Goal: Information Seeking & Learning: Learn about a topic

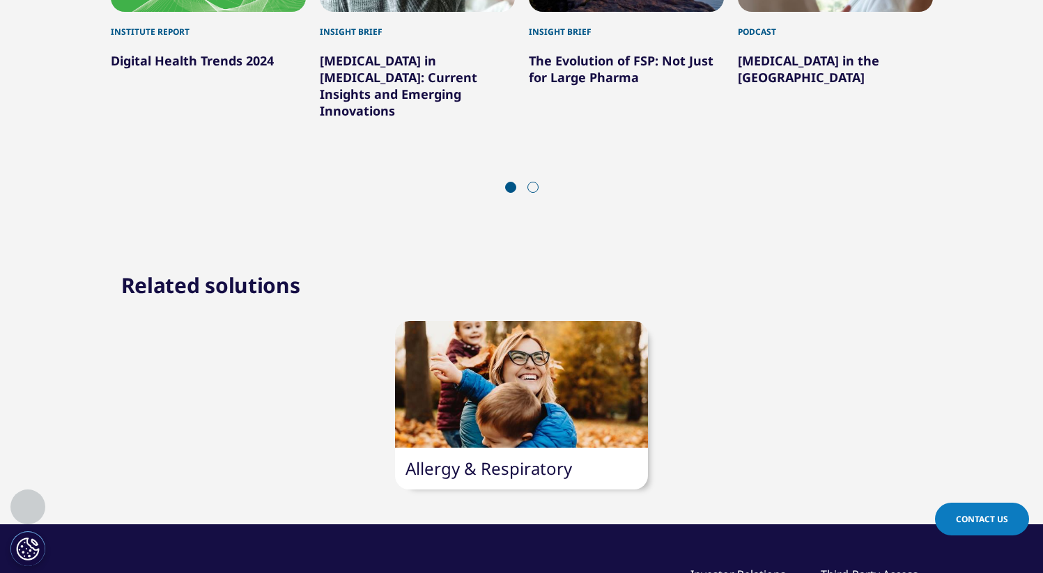
scroll to position [2694, 0]
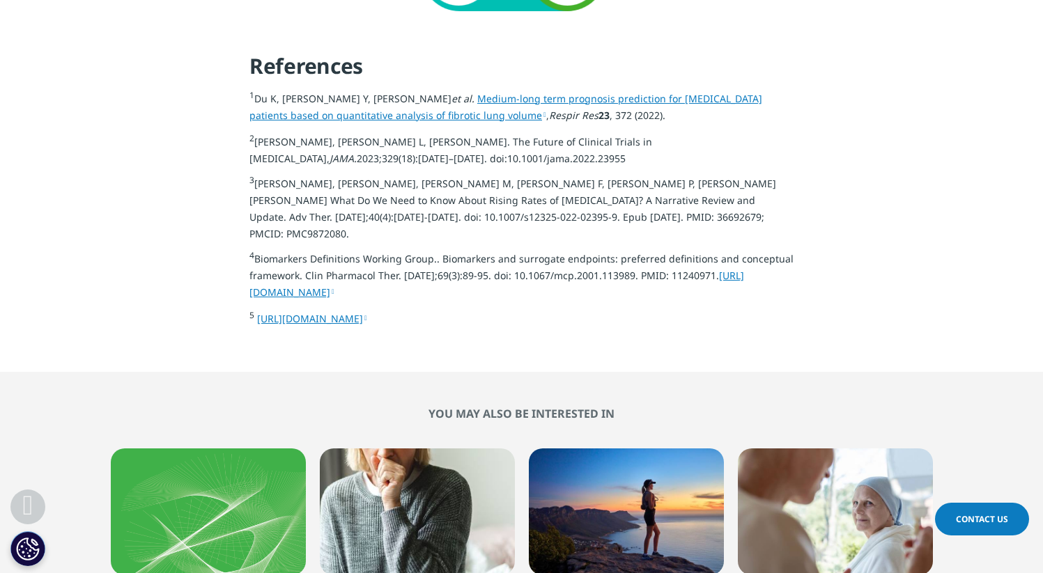
click at [313, 325] on link "[URL][DOMAIN_NAME]" at bounding box center [312, 318] width 110 height 13
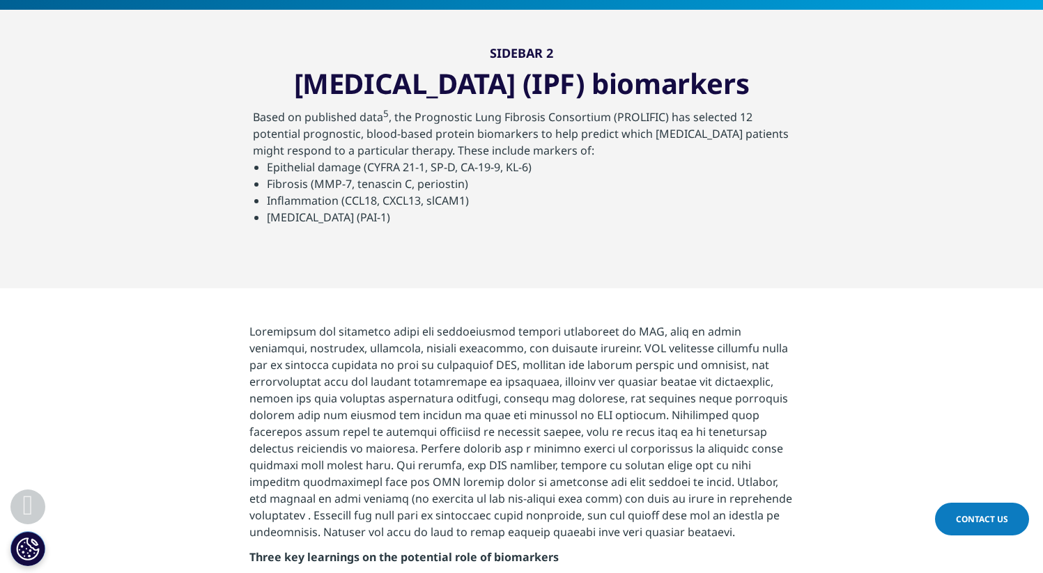
scroll to position [906, 0]
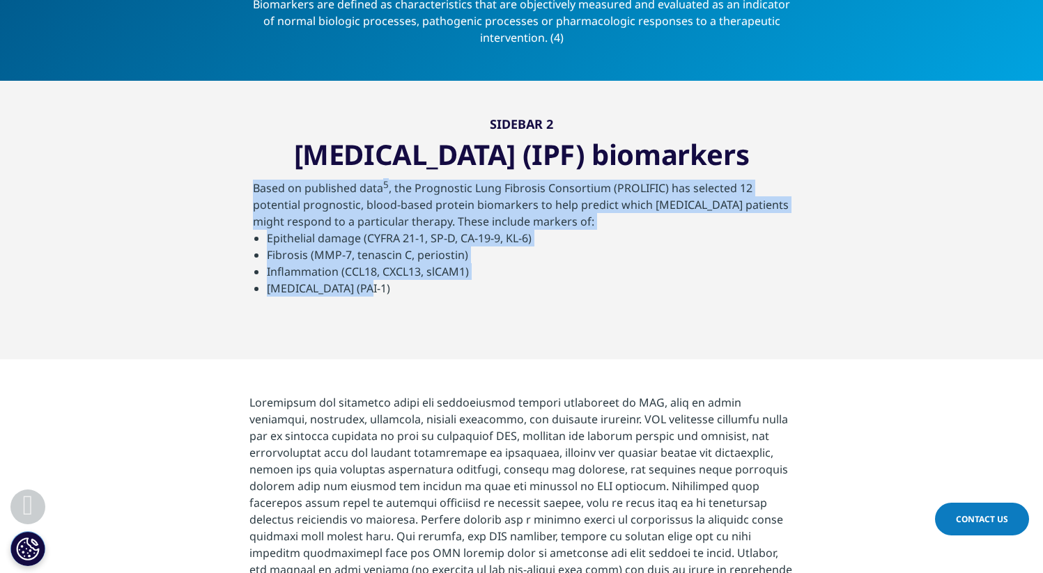
drag, startPoint x: 253, startPoint y: 291, endPoint x: 605, endPoint y: 378, distance: 363.1
click at [608, 325] on div "Based on published data 5 , the Prognostic Lung Fibrosis Consortium (PROLIFIC) …" at bounding box center [522, 252] width 538 height 145
copy div "Based on published data 5 , the Prognostic Lung Fibrosis Consortium (PROLIFIC) …"
